Goal: Task Accomplishment & Management: Manage account settings

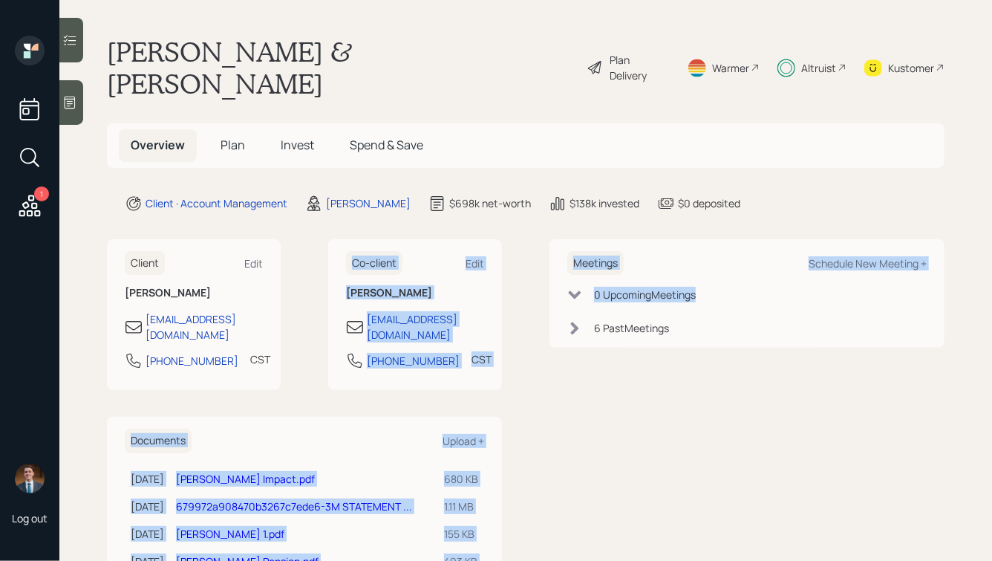
drag, startPoint x: 322, startPoint y: 204, endPoint x: 576, endPoint y: 387, distance: 312.9
click at [585, 393] on main "[PERSON_NAME] & [PERSON_NAME] Plan Delivery Warmer Altruist Kustomer Overview P…" at bounding box center [525, 280] width 933 height 561
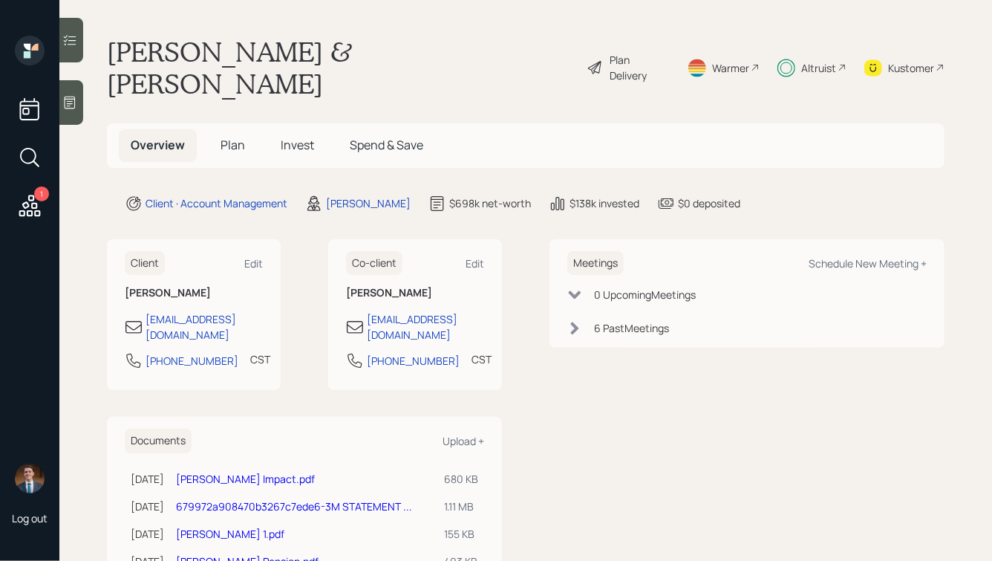
click at [545, 349] on div "Client Edit [PERSON_NAME] [EMAIL_ADDRESS][DOMAIN_NAME] [PHONE_NUMBER] CST Curre…" at bounding box center [526, 413] width 838 height 348
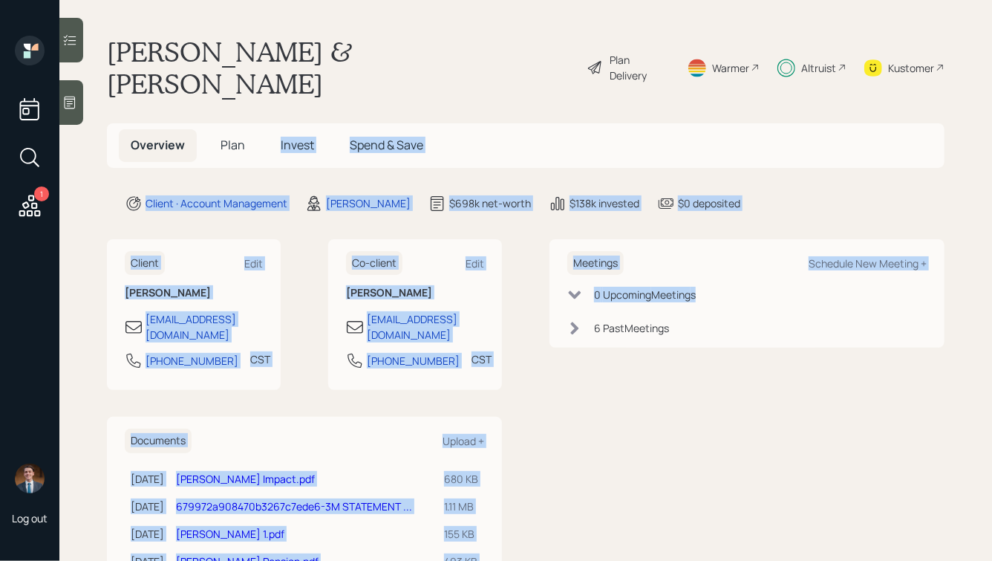
drag, startPoint x: 552, startPoint y: 345, endPoint x: 308, endPoint y: 71, distance: 366.2
click at [308, 72] on main "[PERSON_NAME] & [PERSON_NAME] Plan Delivery Warmer Altruist Kustomer Overview P…" at bounding box center [525, 280] width 933 height 561
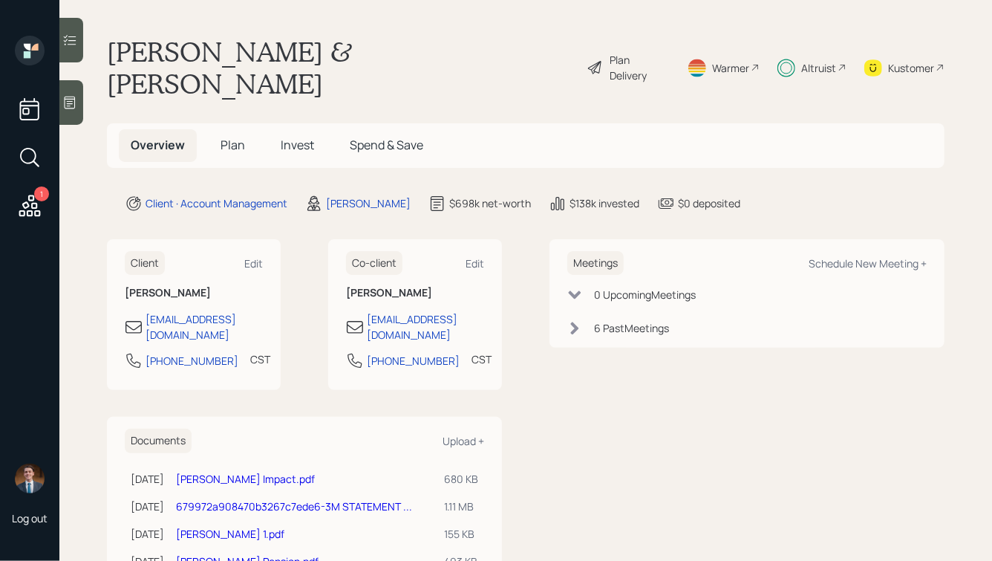
click at [311, 45] on h1 "[PERSON_NAME] & [PERSON_NAME]" at bounding box center [341, 68] width 468 height 64
click at [233, 138] on main "[PERSON_NAME] & [PERSON_NAME] Plan Delivery Warmer Altruist Kustomer Overview P…" at bounding box center [525, 280] width 933 height 561
click at [227, 129] on h5 "Plan" at bounding box center [233, 145] width 48 height 32
